Goal: Task Accomplishment & Management: Use online tool/utility

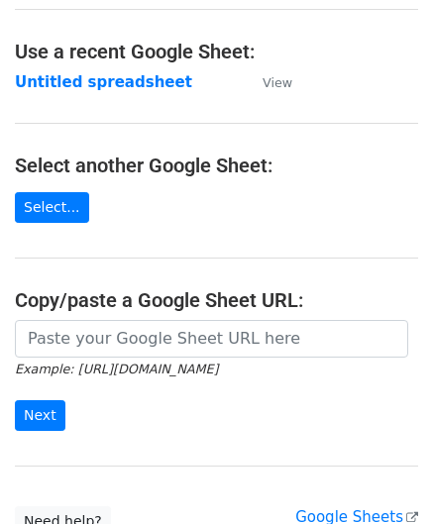
scroll to position [99, 0]
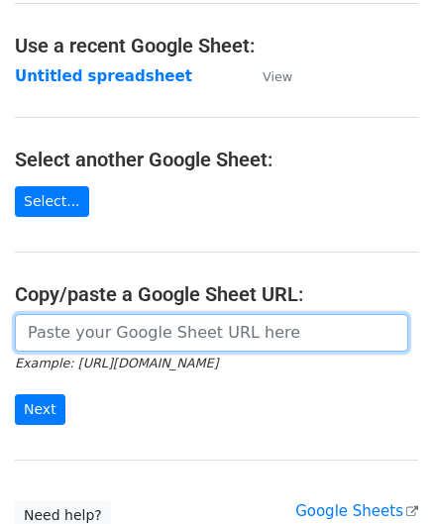
click at [110, 320] on input "url" at bounding box center [211, 333] width 393 height 38
paste input "[URL][DOMAIN_NAME]"
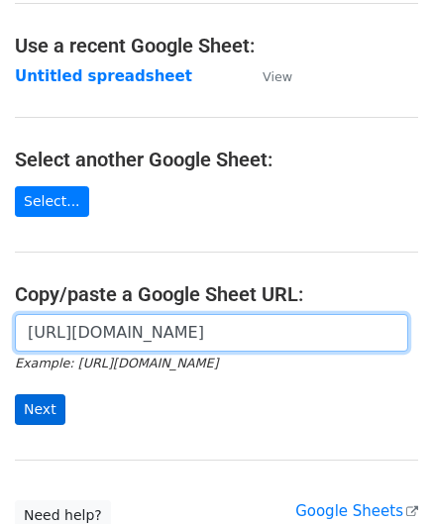
type input "[URL][DOMAIN_NAME]"
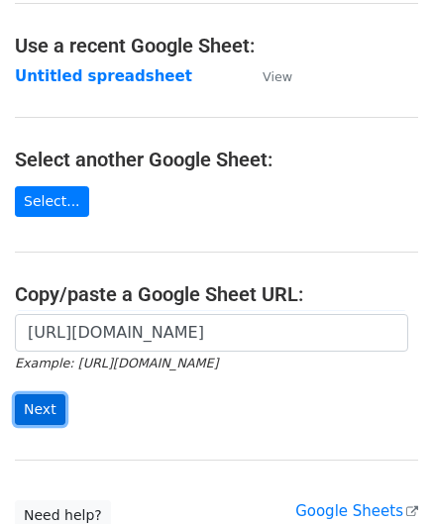
click at [55, 400] on input "Next" at bounding box center [40, 409] width 51 height 31
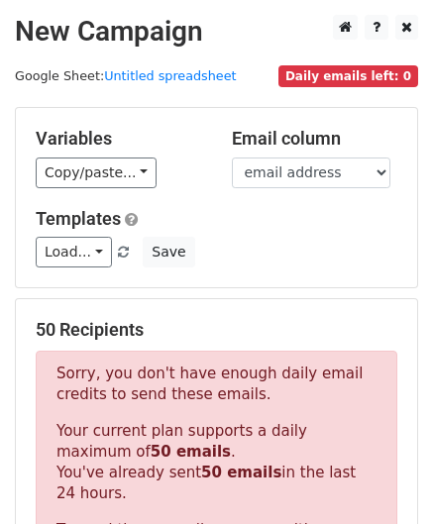
scroll to position [669, 0]
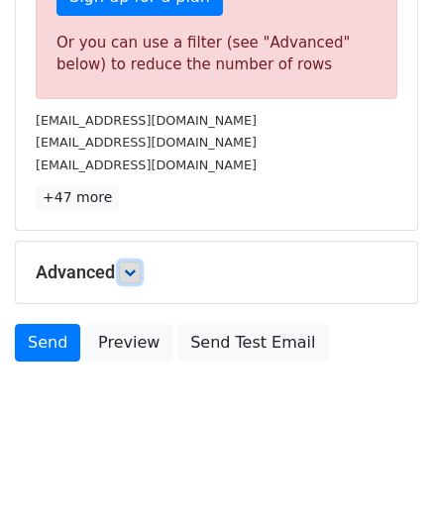
drag, startPoint x: 131, startPoint y: 268, endPoint x: 141, endPoint y: 274, distance: 11.6
click at [131, 268] on icon at bounding box center [130, 272] width 12 height 12
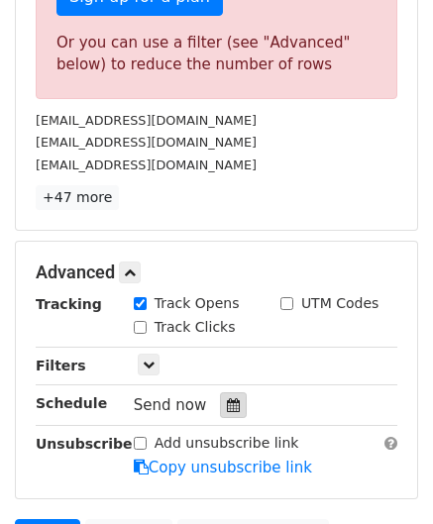
click at [230, 395] on div at bounding box center [233, 405] width 27 height 26
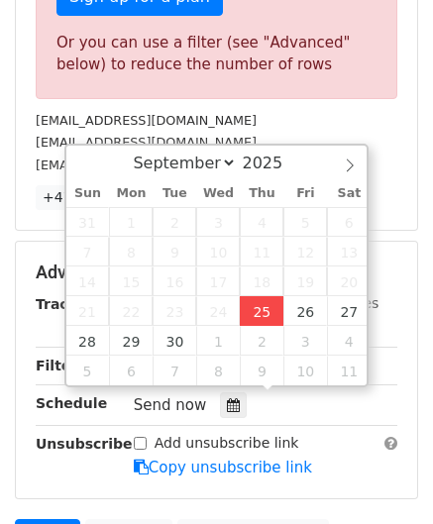
type input "[DATE] 12:00"
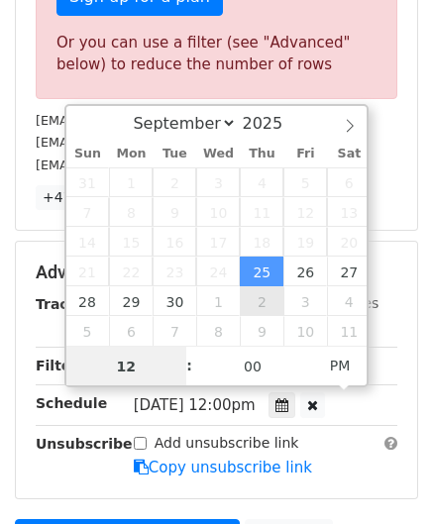
scroll to position [0, 0]
paste input "8"
type input "8"
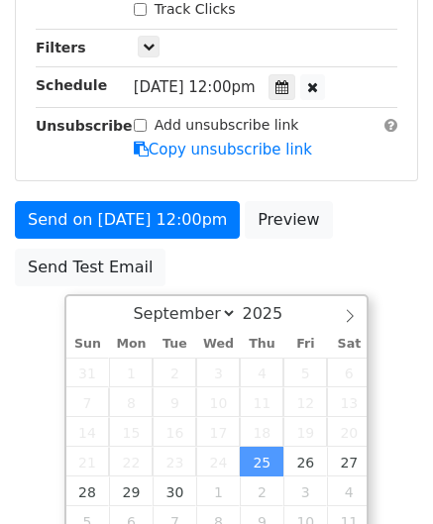
type input "[DATE] 20:00"
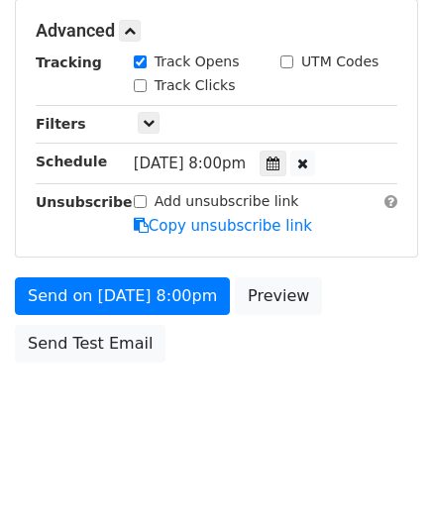
scroll to position [908, 0]
